Goal: Task Accomplishment & Management: Use online tool/utility

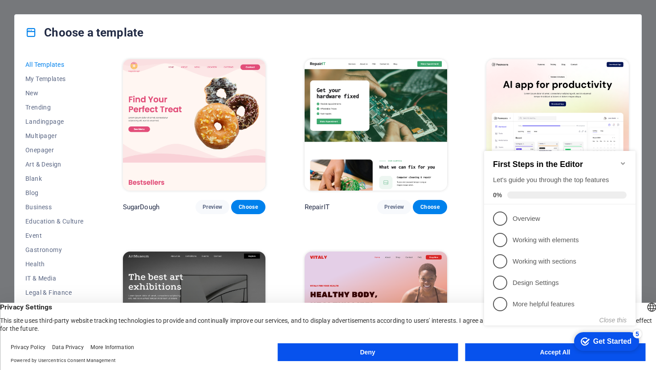
click at [626, 162] on icon "Minimize checklist" at bounding box center [623, 163] width 7 height 7
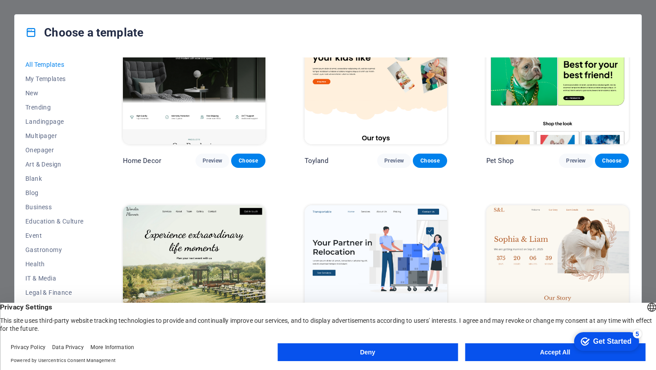
scroll to position [446, 0]
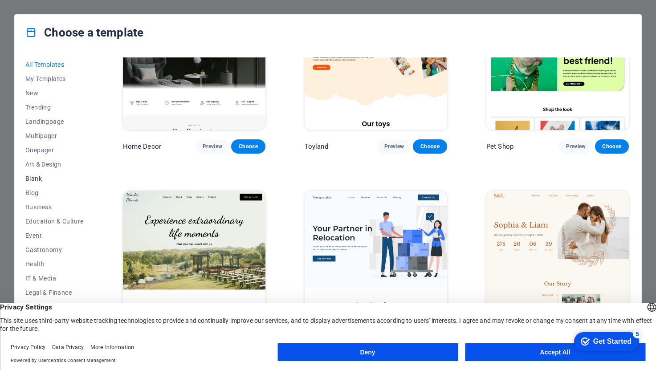
click at [40, 178] on span "Blank" at bounding box center [54, 178] width 58 height 7
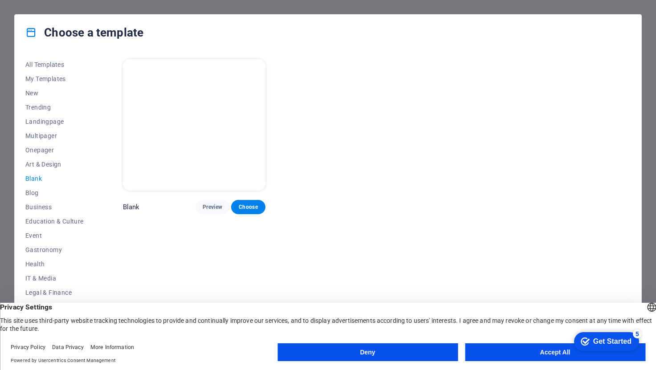
scroll to position [0, 0]
click at [532, 350] on button "Accept All" at bounding box center [555, 353] width 180 height 18
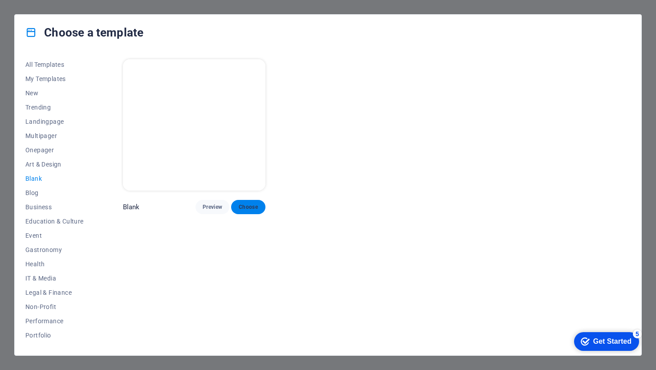
click at [245, 205] on span "Choose" at bounding box center [248, 207] width 20 height 7
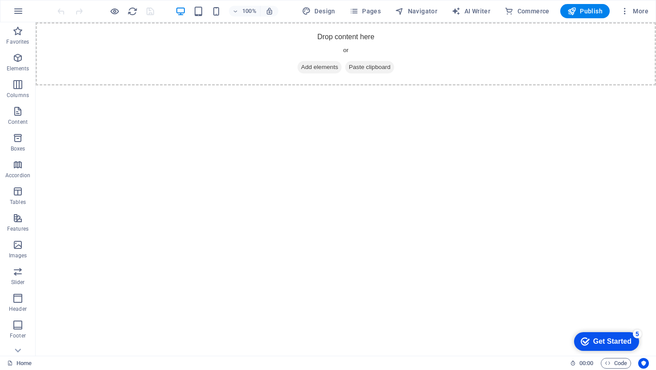
click at [355, 86] on html "Skip to main content Drop content here or Add elements Paste clipboard" at bounding box center [346, 53] width 621 height 63
drag, startPoint x: 324, startPoint y: 65, endPoint x: 170, endPoint y: 65, distance: 154.2
click at [323, 65] on span "Add elements" at bounding box center [320, 67] width 44 height 12
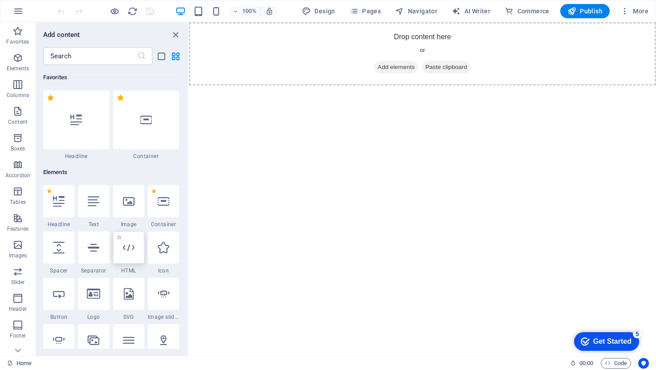
click at [119, 243] on div at bounding box center [128, 248] width 31 height 32
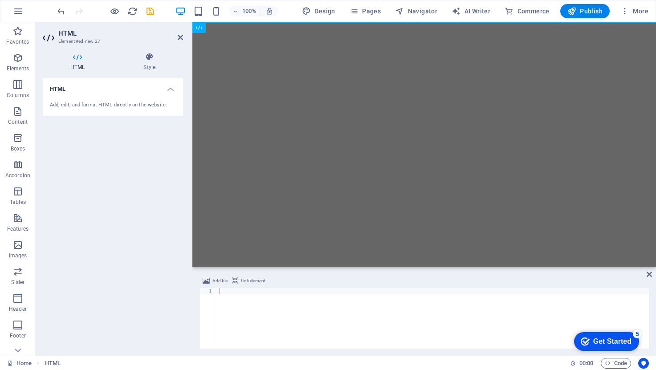
click at [301, 313] on div at bounding box center [433, 324] width 432 height 73
click at [276, 22] on html "Skip to main content" at bounding box center [424, 22] width 464 height 0
click at [264, 303] on div at bounding box center [433, 324] width 432 height 73
paste textarea "</div>"
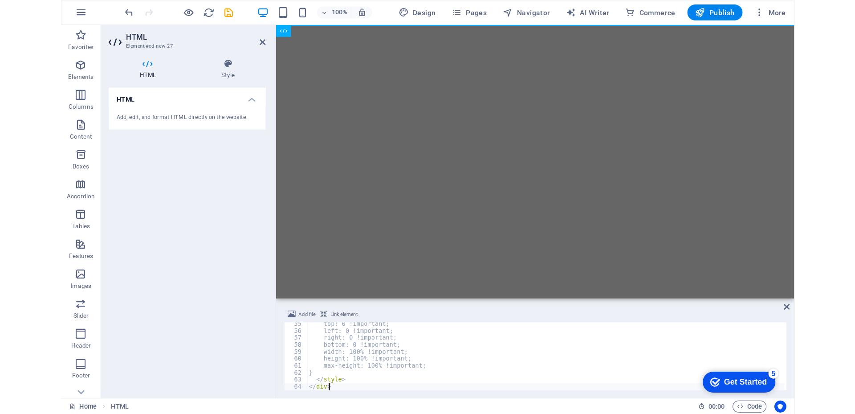
scroll to position [339, 0]
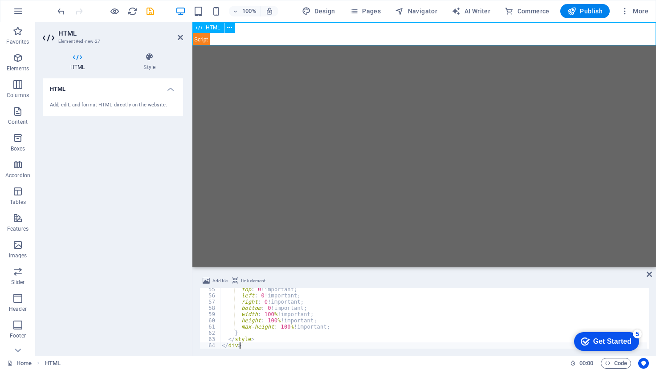
click at [209, 41] on div at bounding box center [424, 33] width 464 height 23
click at [205, 39] on div at bounding box center [424, 33] width 464 height 23
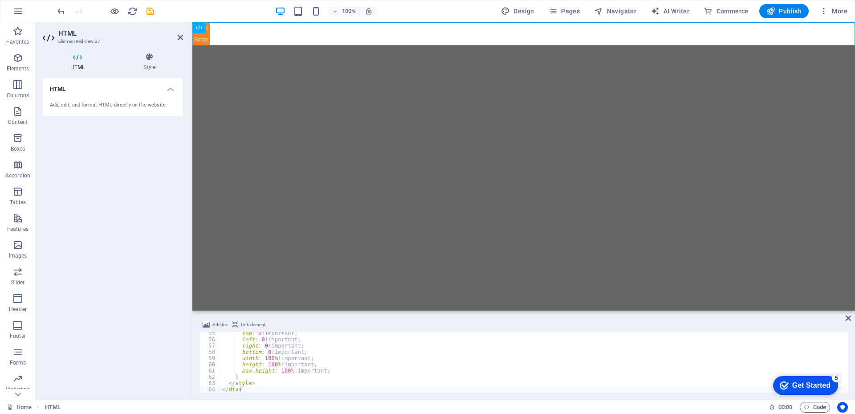
click at [246, 323] on span "Link element" at bounding box center [253, 324] width 25 height 11
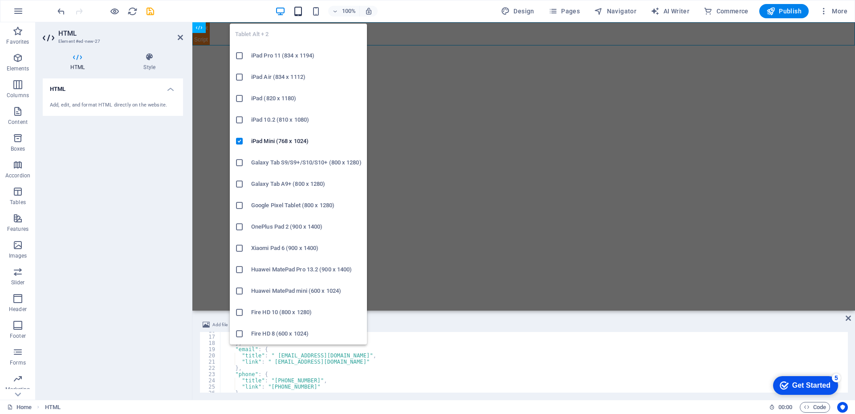
click at [297, 11] on icon "button" at bounding box center [298, 11] width 10 height 10
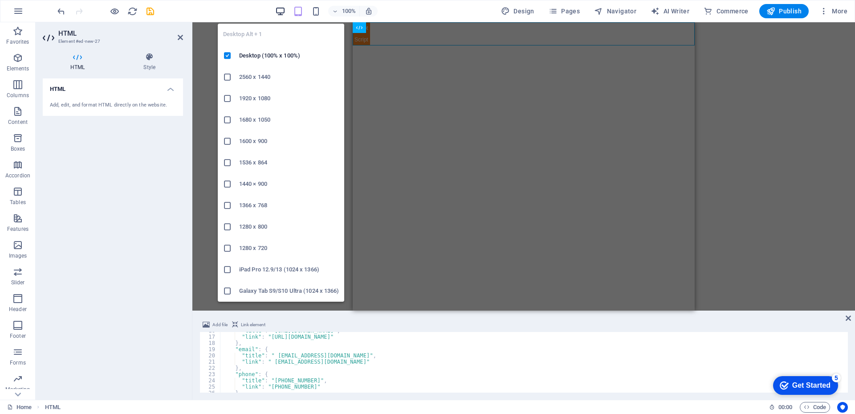
click at [283, 12] on icon "button" at bounding box center [280, 11] width 10 height 10
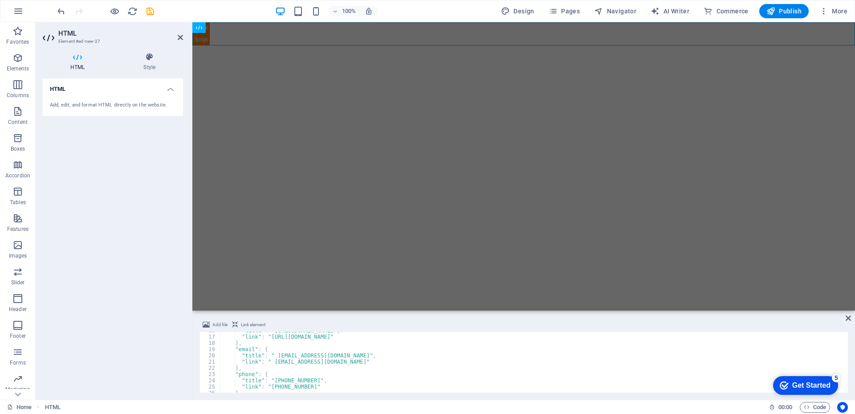
click at [127, 101] on div "Add, edit, and format HTML directly on the website." at bounding box center [113, 105] width 140 height 22
click at [169, 85] on h4 "HTML" at bounding box center [113, 86] width 140 height 16
click at [169, 85] on h4 "HTML" at bounding box center [113, 88] width 140 height 21
click at [294, 370] on div ""title" : "[URL][DOMAIN_NAME]" , "link" : "[URL][DOMAIN_NAME]" } , "email" : { …" at bounding box center [534, 363] width 626 height 73
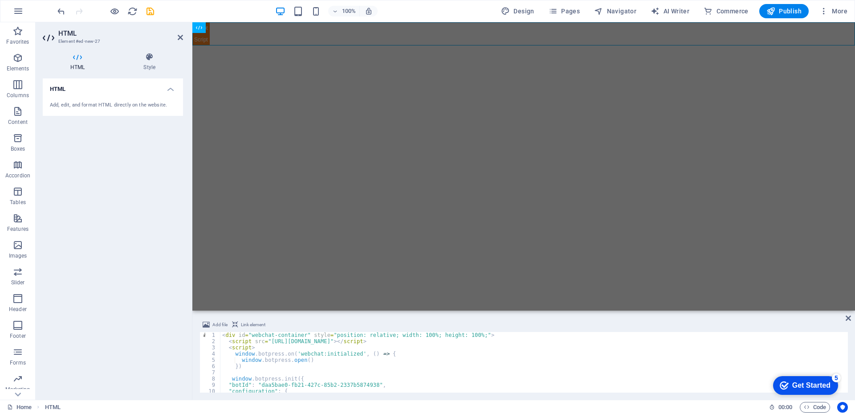
scroll to position [0, 0]
click at [544, 370] on div "< div id = "webchat-container" style = "position: relative; width: 100%; height…" at bounding box center [534, 368] width 626 height 73
type textarea "</style> </div>"
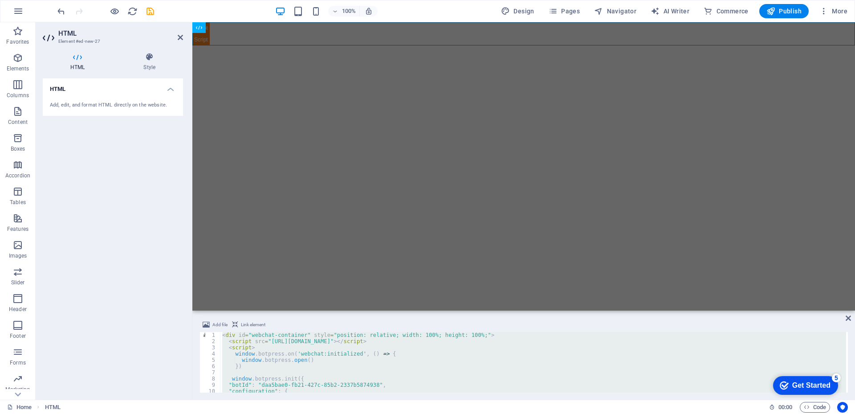
paste textarea
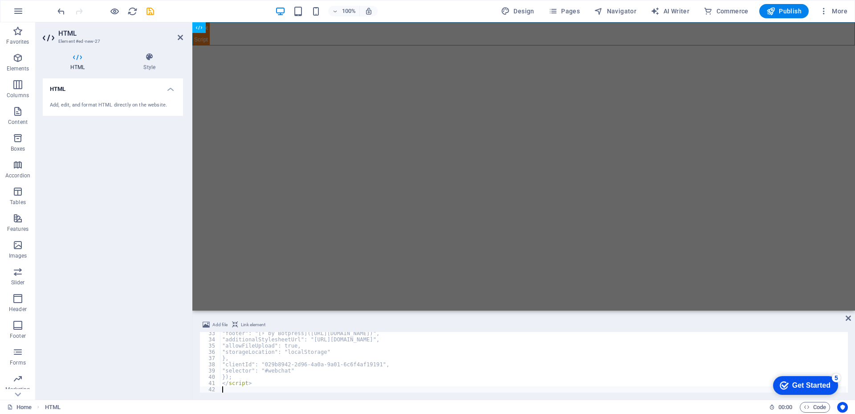
scroll to position [201, 0]
click at [127, 241] on div "HTML Add, edit, and format HTML directly on the website." at bounding box center [113, 235] width 140 height 314
click at [335, 362] on div ""footer" : "[⚡ by Botpress]([URL][DOMAIN_NAME])" , "additionalStylesheetUrl" : …" at bounding box center [534, 366] width 626 height 73
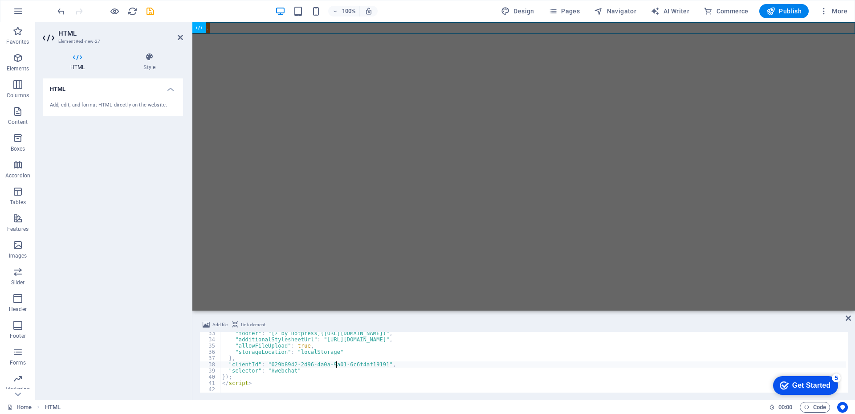
click at [249, 326] on span "Link element" at bounding box center [253, 324] width 25 height 11
click at [151, 55] on icon at bounding box center [149, 57] width 67 height 9
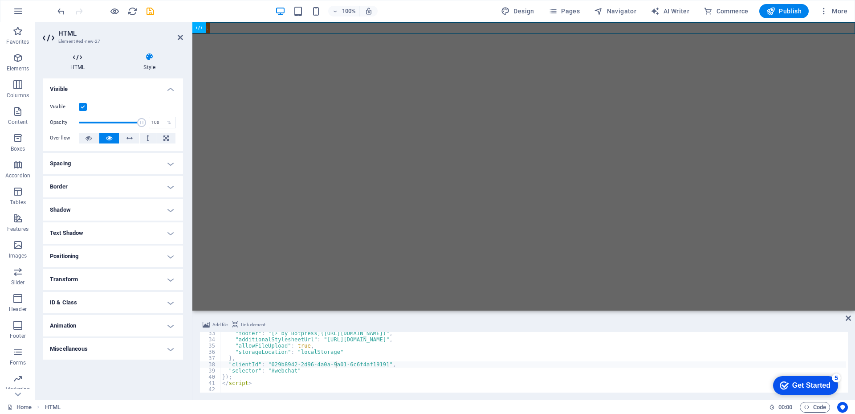
click at [74, 63] on h4 "HTML" at bounding box center [79, 62] width 73 height 19
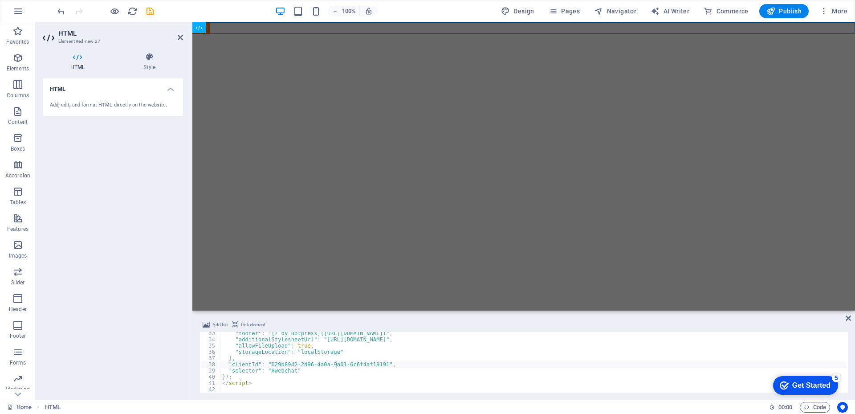
click at [94, 111] on div "Add, edit, and format HTML directly on the website." at bounding box center [113, 105] width 140 height 22
click at [107, 100] on div "Add, edit, and format HTML directly on the website." at bounding box center [113, 105] width 140 height 22
click at [243, 368] on div ""footer" : "[⚡ by Botpress]([URL][DOMAIN_NAME])" , "additionalStylesheetUrl" : …" at bounding box center [534, 366] width 626 height 73
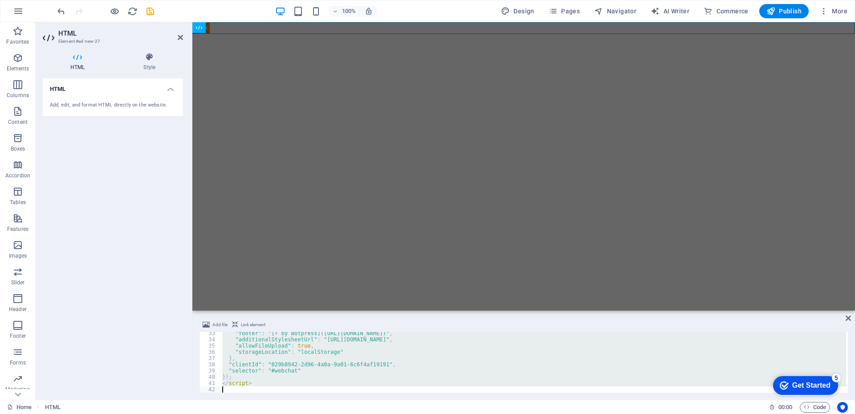
paste textarea "div>"
type textarea "</div>"
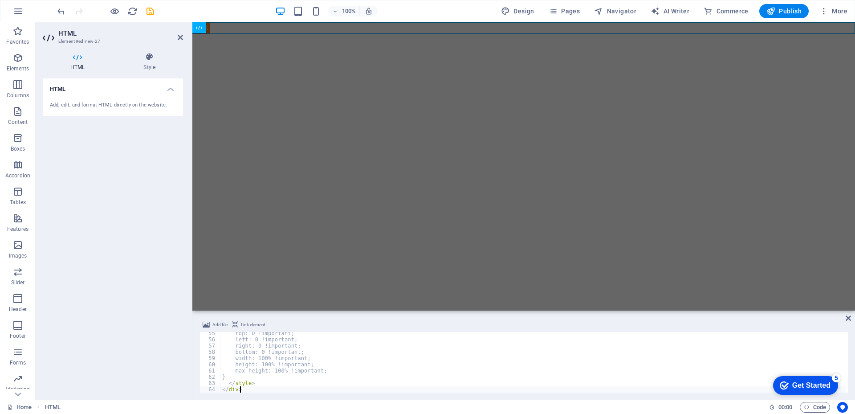
scroll to position [339, 0]
click at [656, 370] on span "Code" at bounding box center [815, 407] width 22 height 11
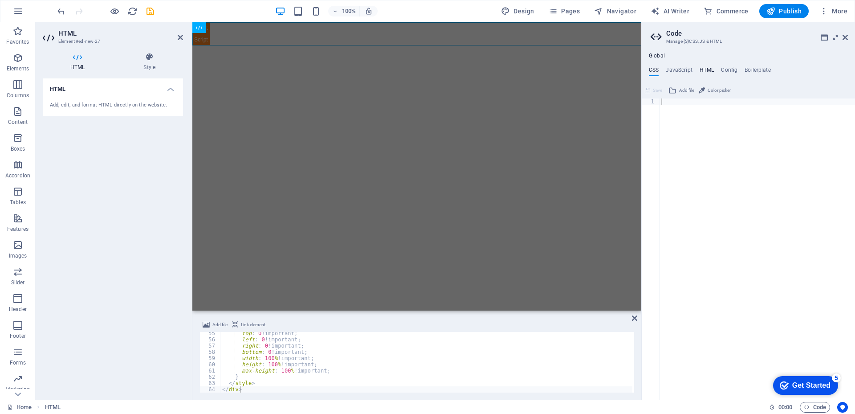
click at [656, 72] on h4 "HTML" at bounding box center [707, 72] width 15 height 10
click at [656, 110] on div "< a href = "#main-content" class = "wv-link-content button" > Skip to main cont…" at bounding box center [780, 251] width 241 height 307
type textarea "{{content}}"
click at [407, 370] on div "top : 0 !important ; left : 0 !important ; right : 0 !important ; bottom : 0 !i…" at bounding box center [534, 366] width 626 height 73
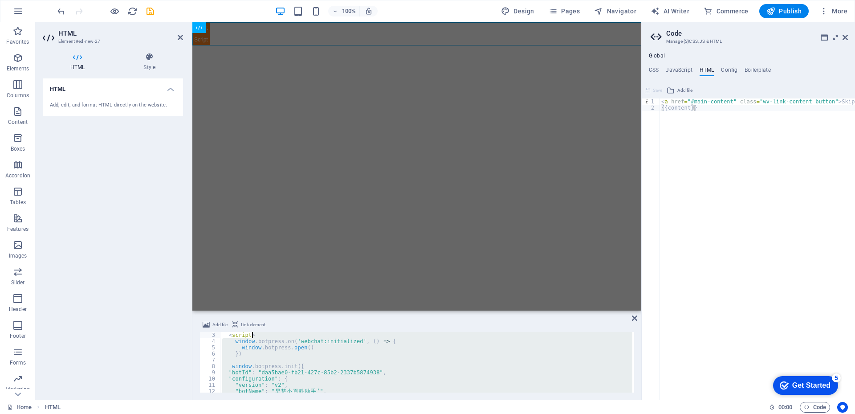
scroll to position [0, 0]
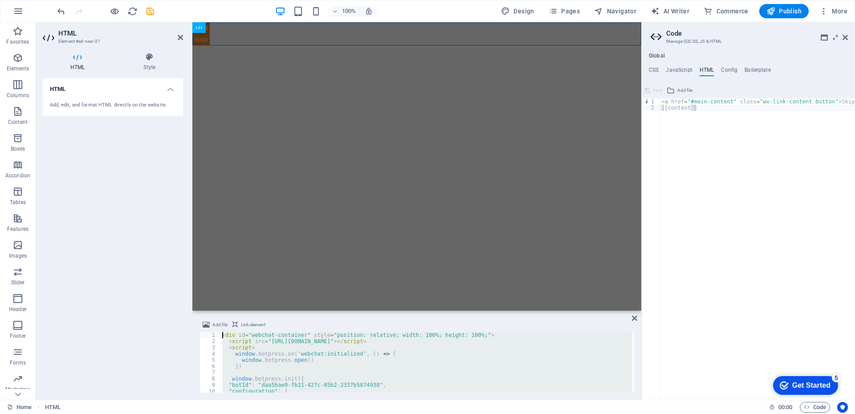
drag, startPoint x: 406, startPoint y: 390, endPoint x: 111, endPoint y: 294, distance: 310.3
click at [112, 294] on div "HTML Element #ed-new-27 HTML Style HTML Add, edit, and format HTML directly on …" at bounding box center [339, 210] width 606 height 377
type textarea "<div id="webchat-container" style="position: relative; width: 100%; height: 100…"
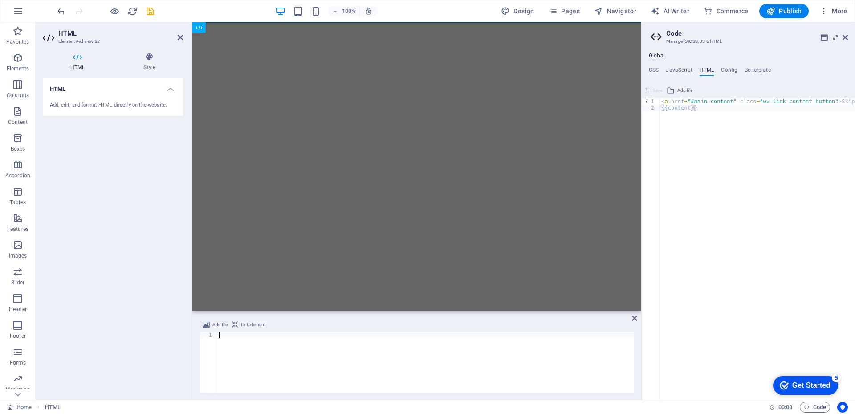
click at [656, 189] on div "< a href = "#main-content" class = "wv-link-content button" > Skip to main cont…" at bounding box center [780, 251] width 241 height 307
click at [656, 66] on div "Global CSS JavaScript HTML Config Boilerplate 1 ההההההההההההההההההההההההההההההה…" at bounding box center [748, 226] width 213 height 347
click at [656, 151] on div "< a href = "#main-content" class = "wv-link-content button" > Skip to main cont…" at bounding box center [780, 251] width 241 height 307
click at [656, 110] on div "< a href = "#main-content" class = "wv-link-content button" > Skip to main cont…" at bounding box center [780, 251] width 241 height 307
paste textarea "<a href="#main-content" class="wv-link-content button">Skip to main content</a>"
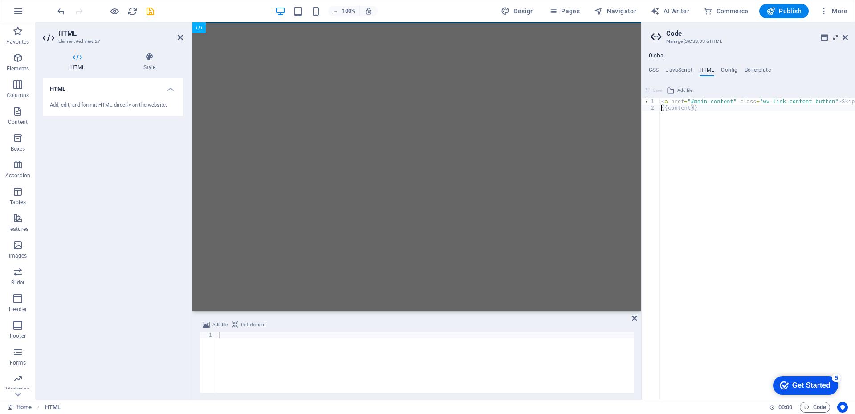
type textarea "<a href="#main-content" class="wv-link-content button">Skip to main content</a>"
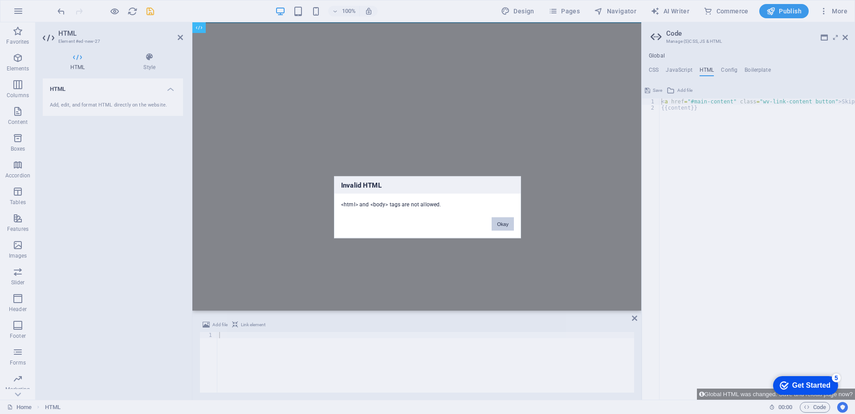
click at [503, 227] on button "Okay" at bounding box center [503, 223] width 22 height 13
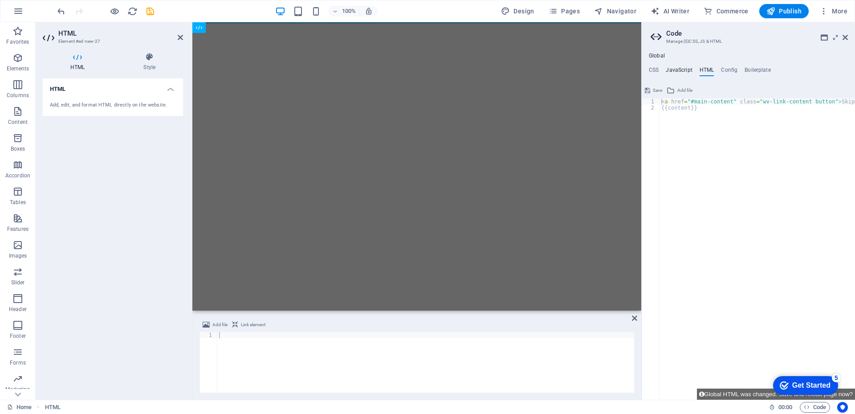
click at [656, 70] on h4 "JavaScript" at bounding box center [679, 72] width 26 height 10
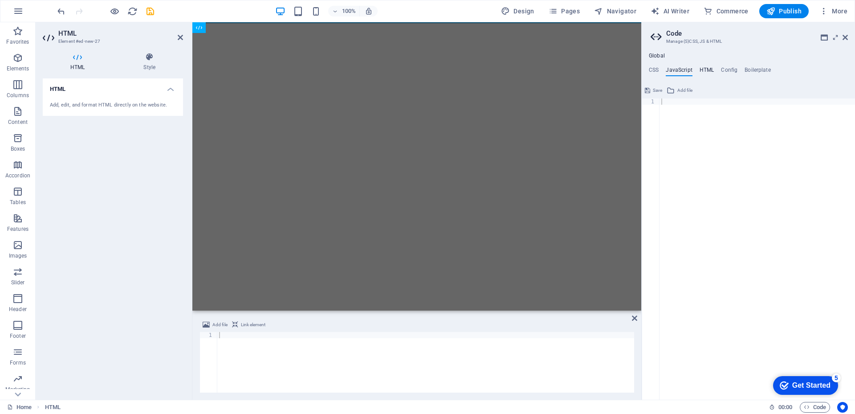
click at [656, 69] on h4 "HTML" at bounding box center [707, 72] width 15 height 10
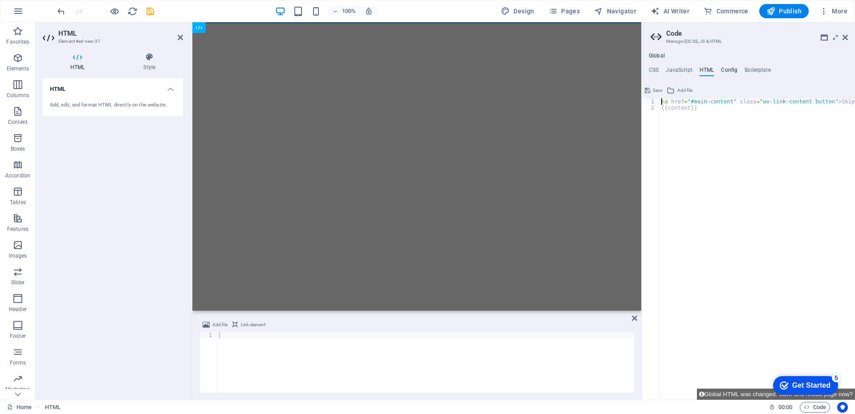
click at [656, 69] on h4 "Config" at bounding box center [729, 72] width 16 height 10
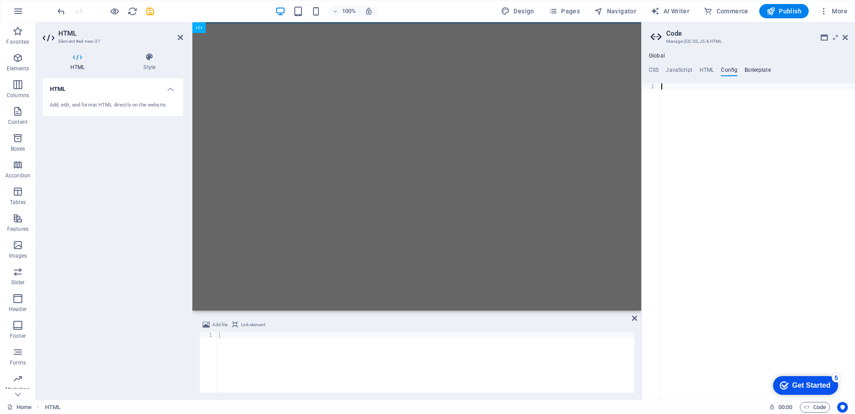
click at [656, 69] on h4 "Boilerplate" at bounding box center [758, 72] width 26 height 10
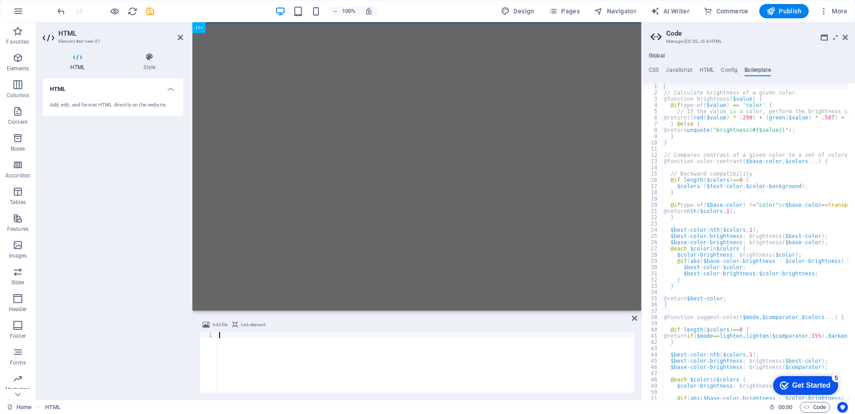
click at [317, 370] on div at bounding box center [425, 368] width 417 height 73
click at [132, 6] on icon "reload" at bounding box center [132, 11] width 10 height 10
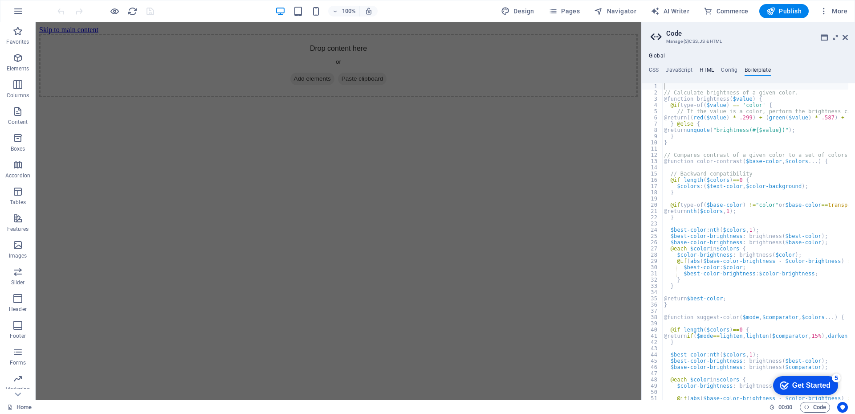
click at [656, 72] on h4 "HTML" at bounding box center [707, 72] width 15 height 10
